Goal: Entertainment & Leisure: Consume media (video, audio)

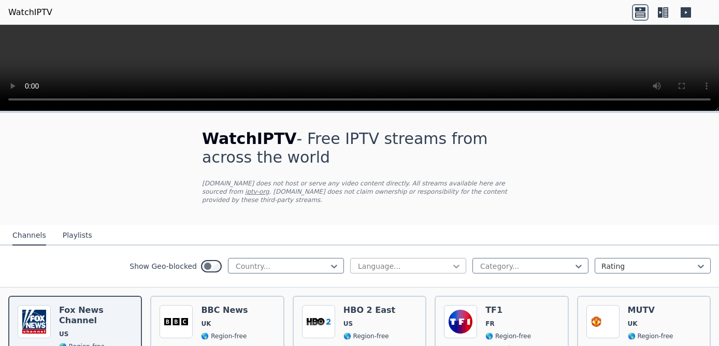
click at [453, 261] on icon at bounding box center [456, 266] width 10 height 10
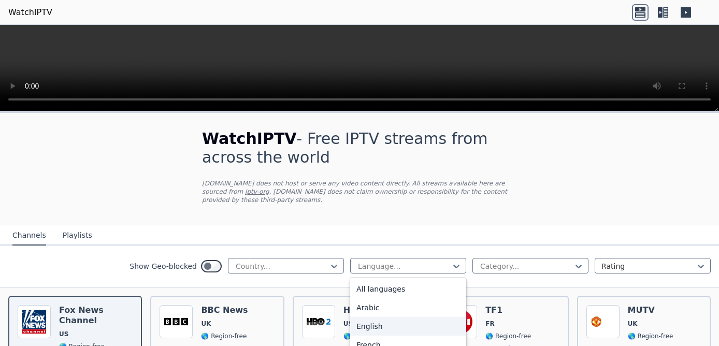
click at [371, 317] on div "English" at bounding box center [408, 326] width 116 height 19
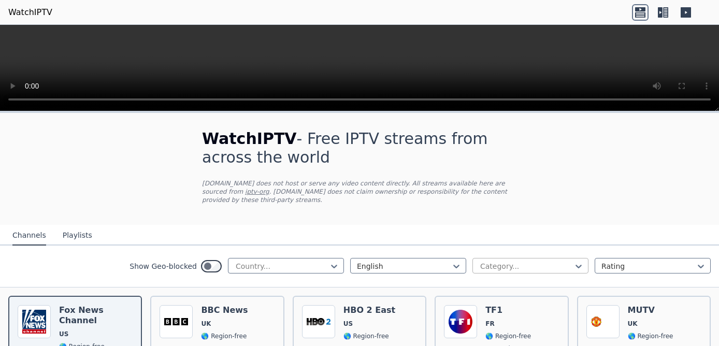
click at [551, 261] on div at bounding box center [526, 266] width 94 height 10
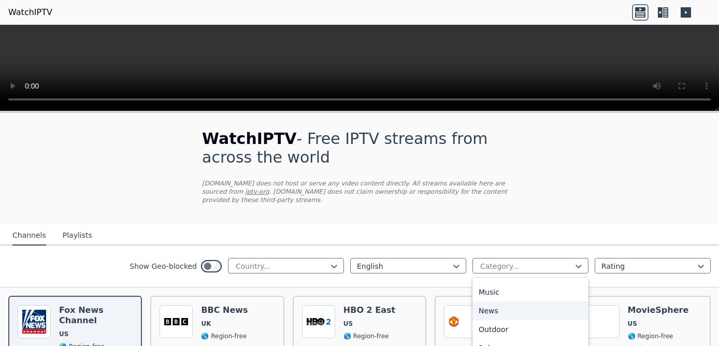
scroll to position [236, 0]
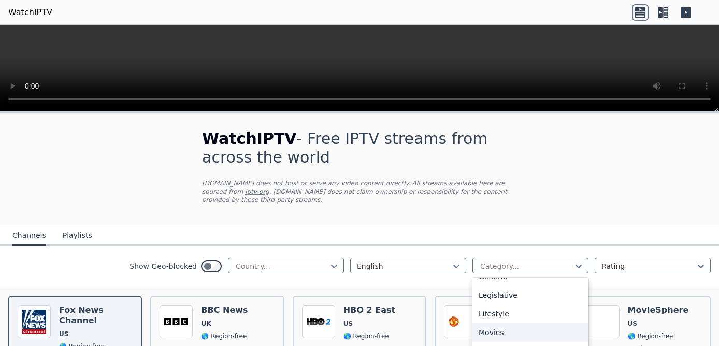
click at [510, 323] on div "Movies" at bounding box center [531, 332] width 116 height 19
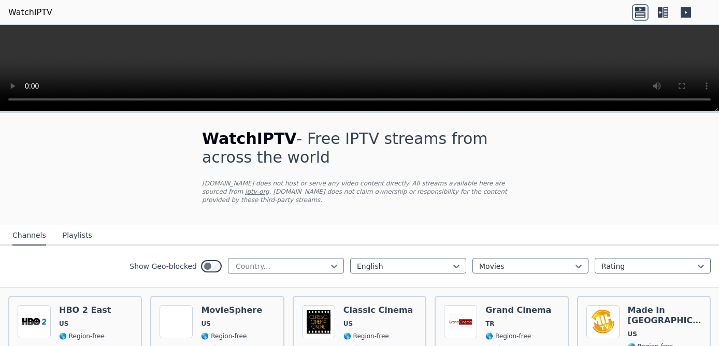
click at [666, 13] on icon at bounding box center [663, 12] width 17 height 17
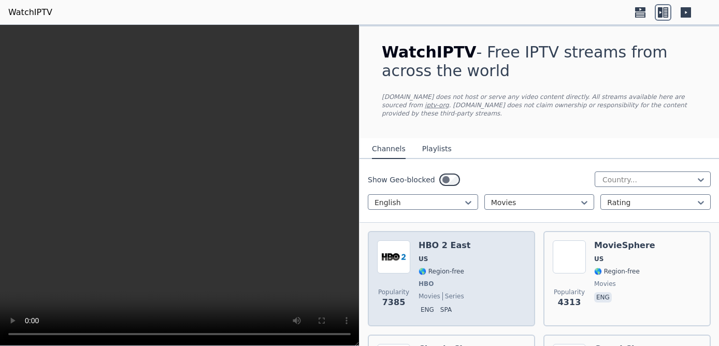
click at [401, 240] on img at bounding box center [393, 256] width 33 height 33
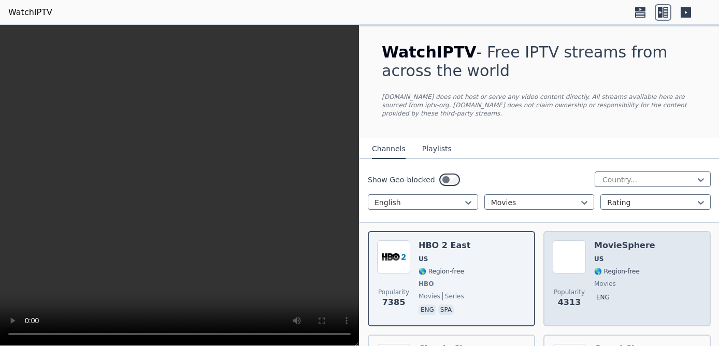
click at [636, 268] on div "MovieSphere US 🌎 Region-free movies eng" at bounding box center [624, 278] width 61 height 77
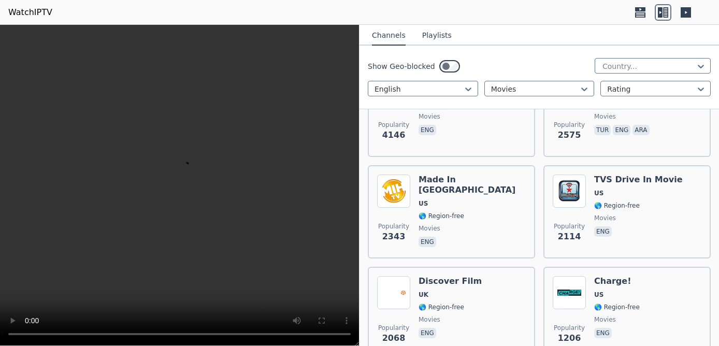
scroll to position [295, 0]
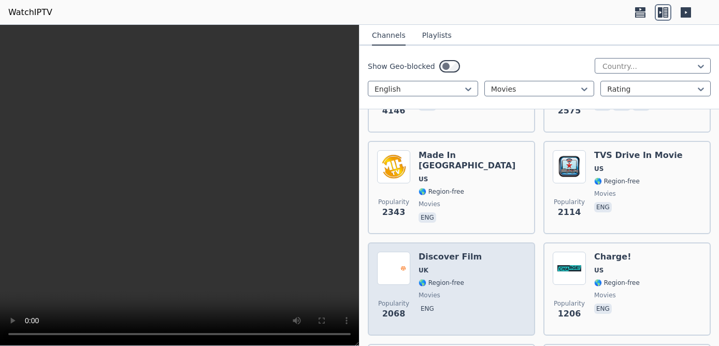
click at [489, 263] on div "Popularity 2068 Discover Film UK 🌎 Region-free movies eng" at bounding box center [451, 289] width 149 height 75
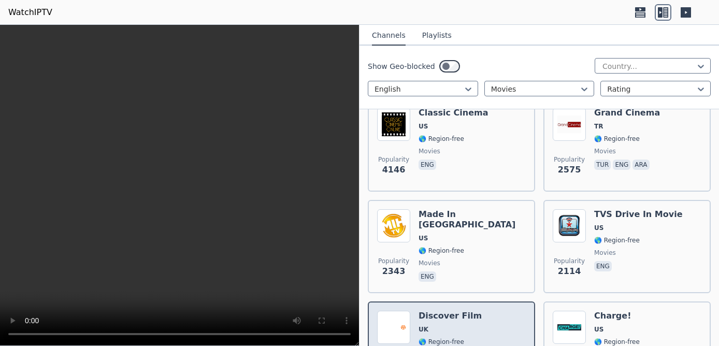
scroll to position [177, 0]
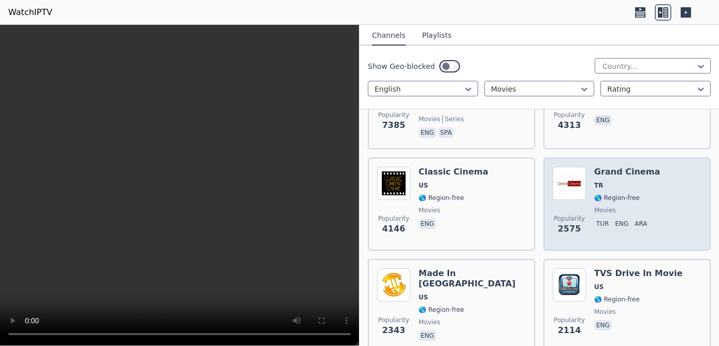
click at [634, 206] on span "movies" at bounding box center [627, 210] width 66 height 8
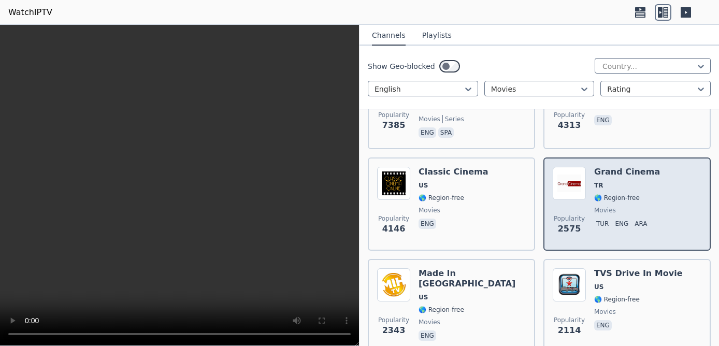
click at [634, 206] on span "movies" at bounding box center [627, 210] width 66 height 8
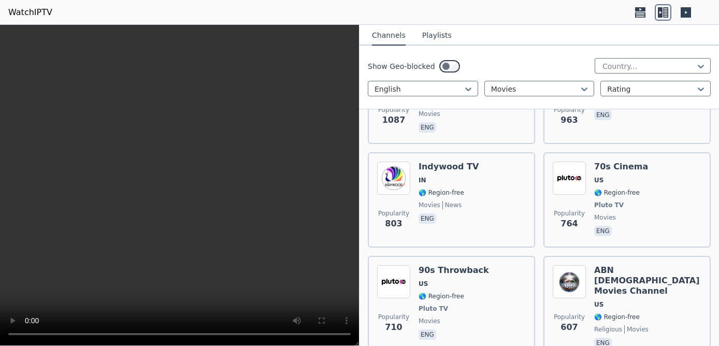
scroll to position [768, 0]
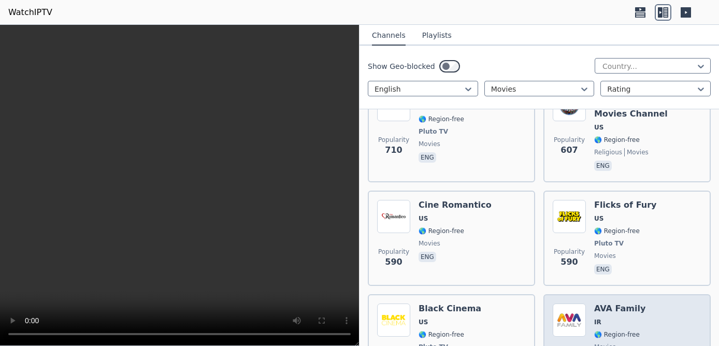
click at [627, 318] on span "IR" at bounding box center [619, 322] width 51 height 8
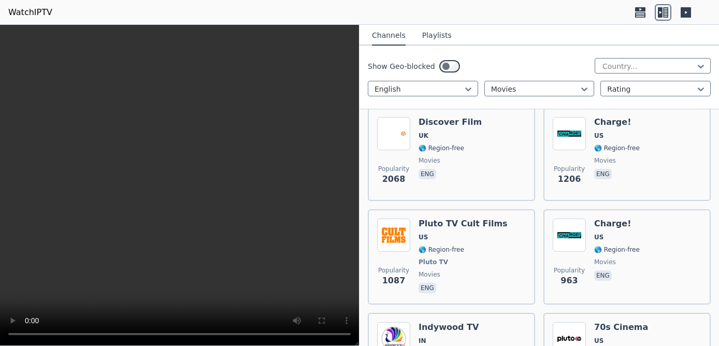
scroll to position [413, 0]
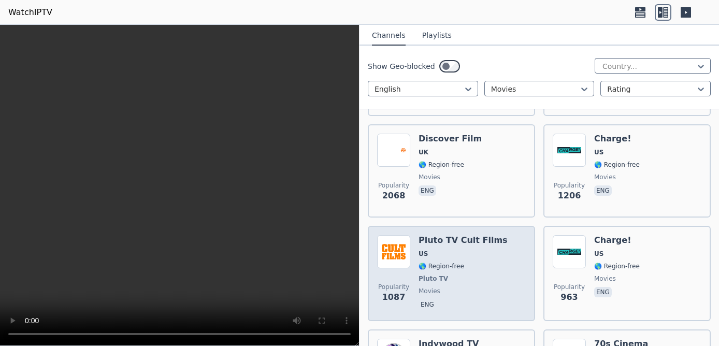
click at [454, 262] on span "🌎 Region-free" at bounding box center [442, 266] width 46 height 8
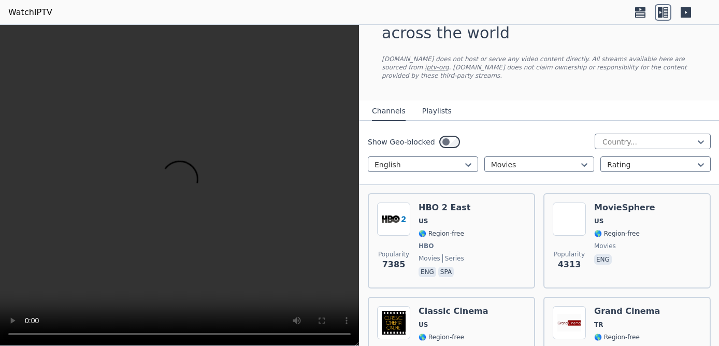
scroll to position [0, 0]
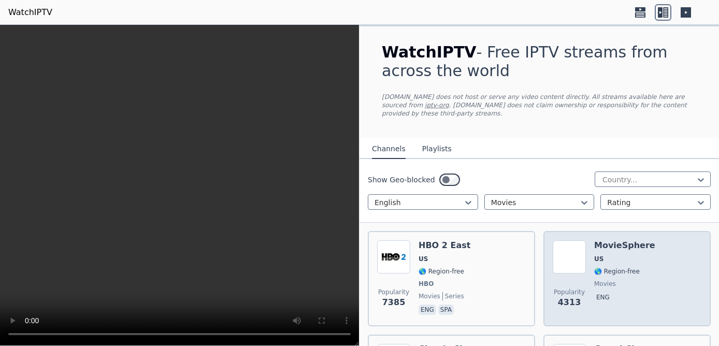
click at [637, 267] on span "🌎 Region-free" at bounding box center [624, 271] width 61 height 8
